Goal: Task Accomplishment & Management: Complete application form

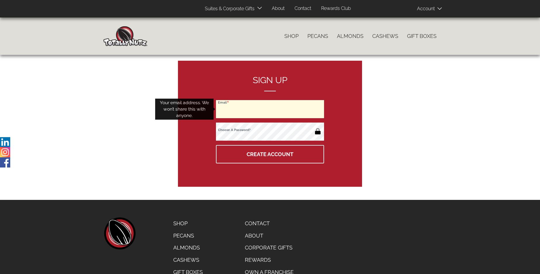
click at [270, 109] on input "Email" at bounding box center [270, 109] width 108 height 18
type input "yusuf7712@gmx.de"
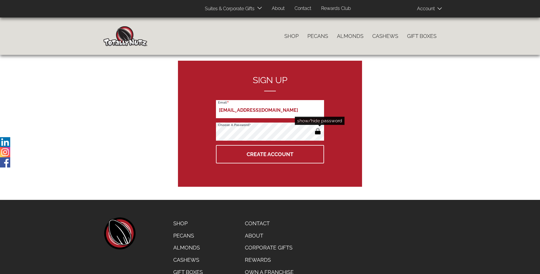
click at [318, 132] on button "button" at bounding box center [318, 131] width 10 height 9
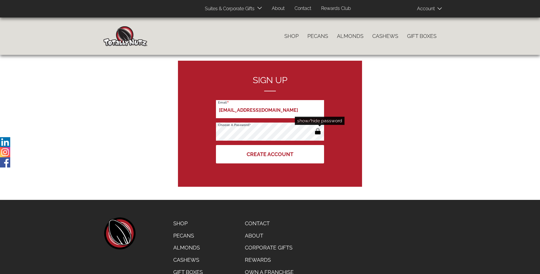
click at [270, 154] on button "Create Account" at bounding box center [270, 154] width 108 height 18
